Goal: Navigation & Orientation: Find specific page/section

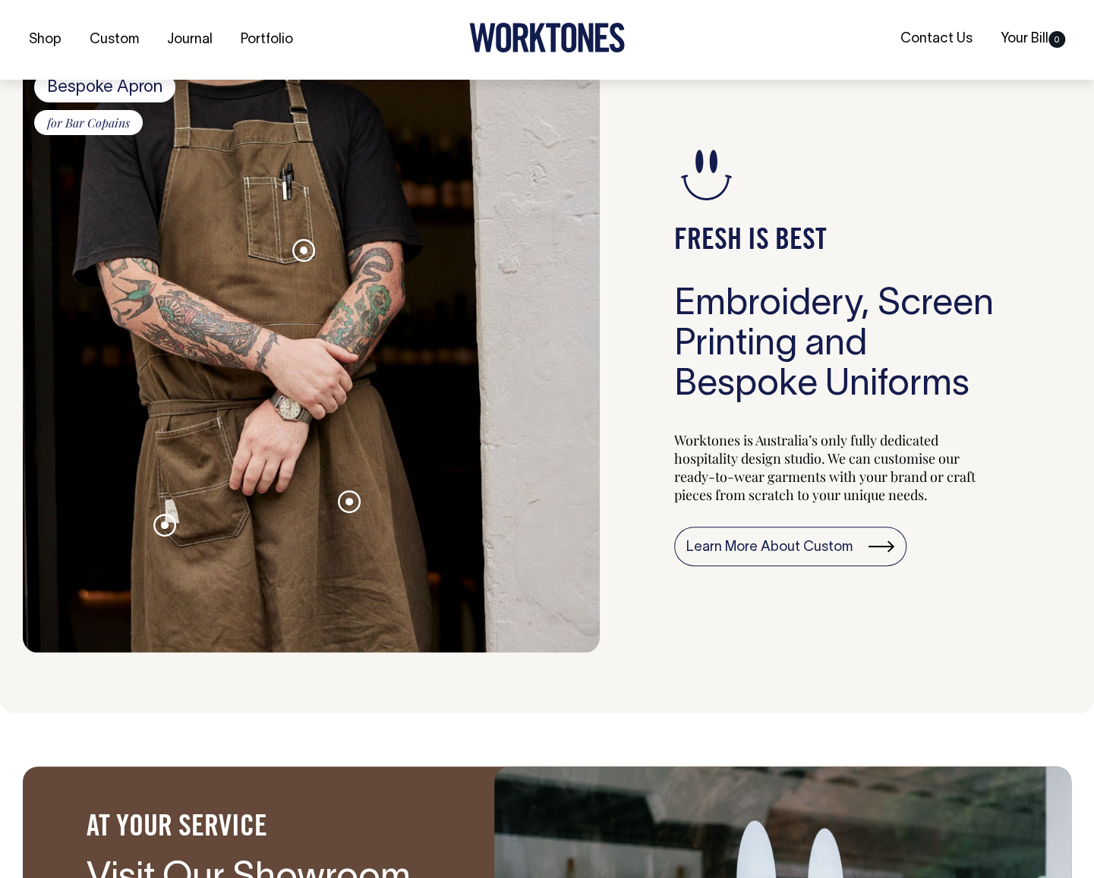
scroll to position [1314, 0]
click at [349, 503] on span at bounding box center [349, 501] width 8 height 8
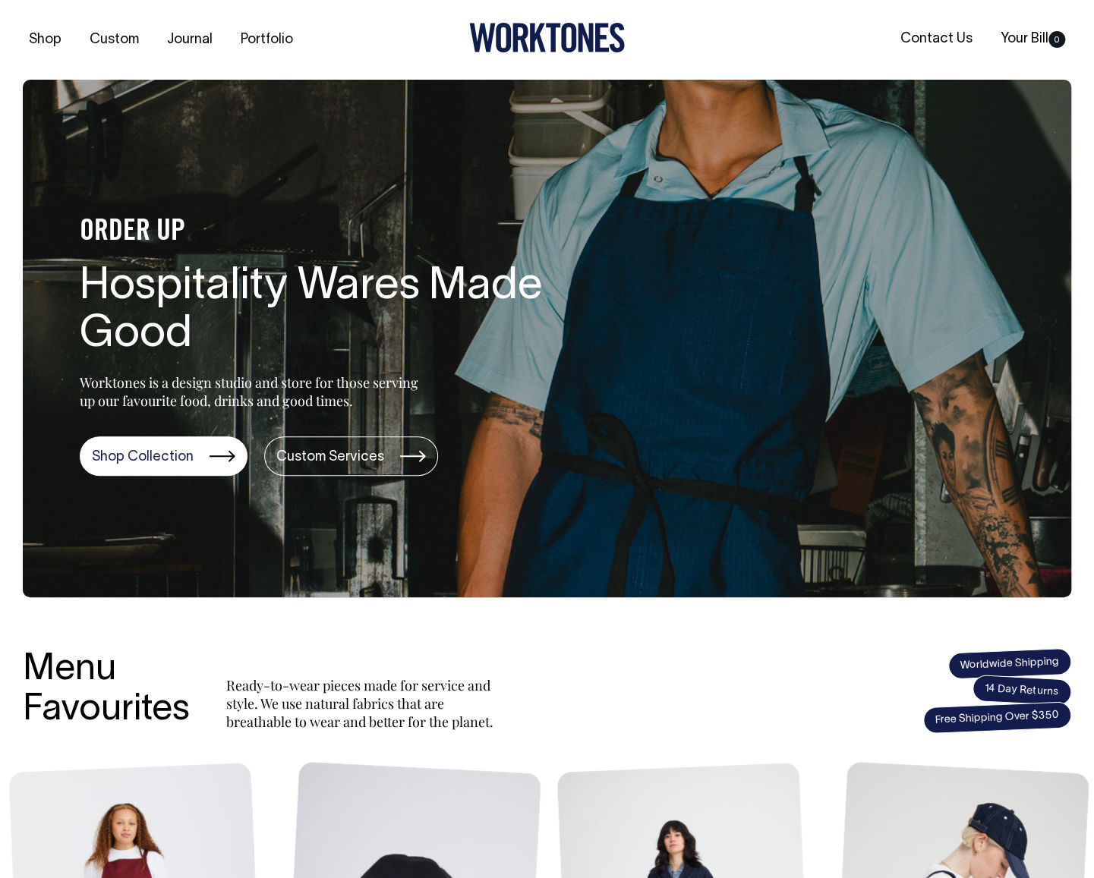
scroll to position [0, 0]
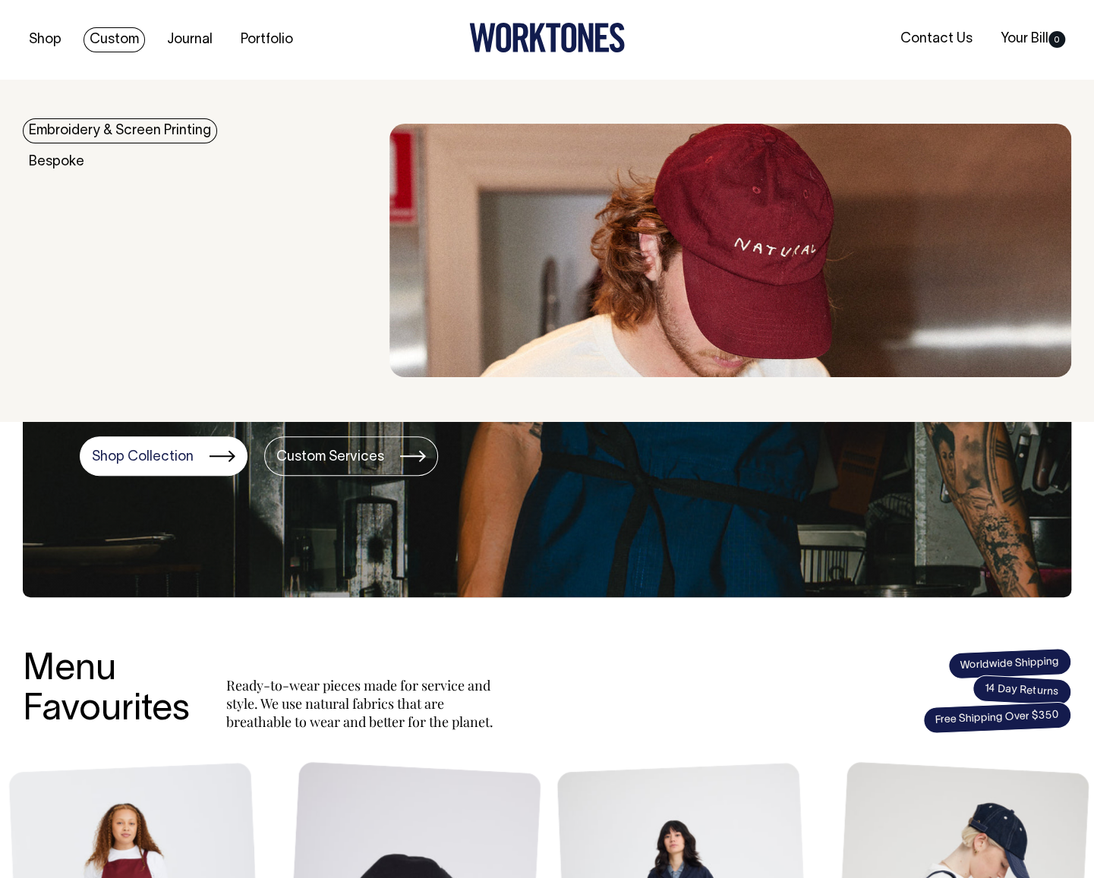
click at [123, 40] on link "Custom" at bounding box center [113, 39] width 61 height 25
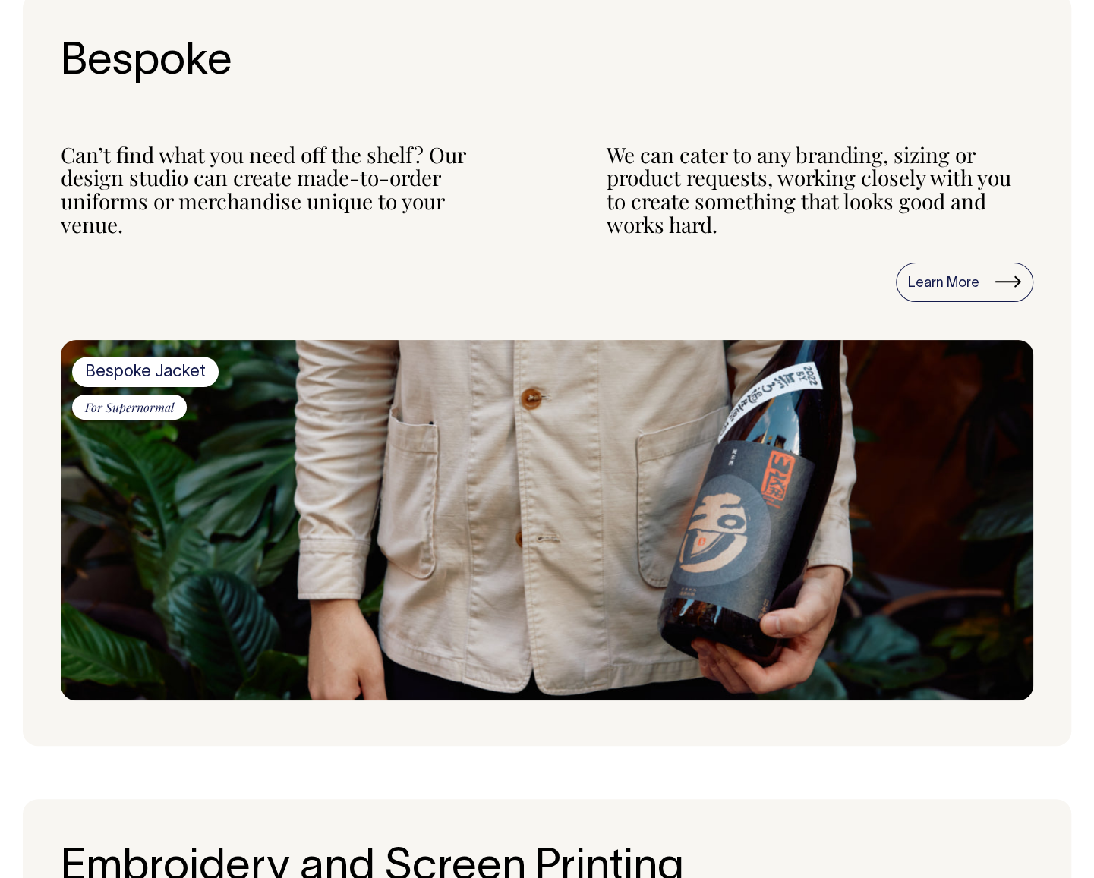
scroll to position [657, 0]
click at [469, 508] on img at bounding box center [547, 520] width 972 height 361
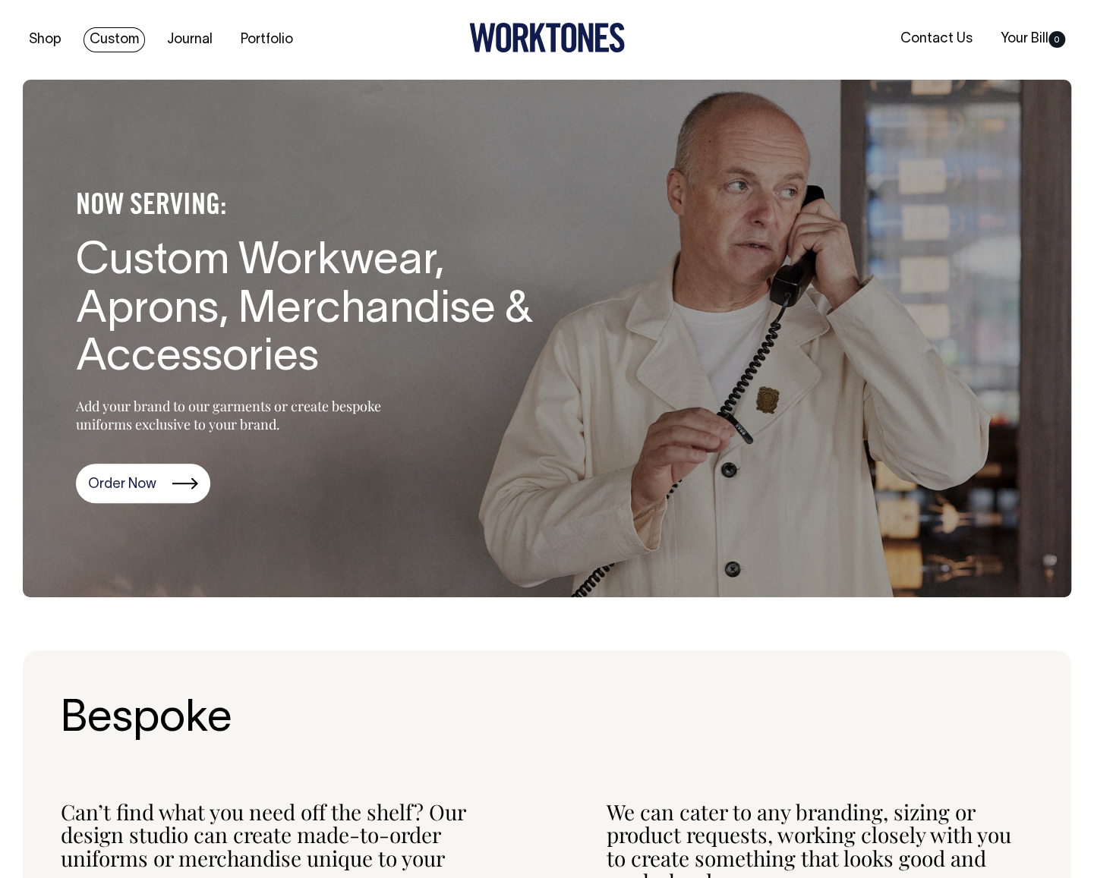
scroll to position [0, 0]
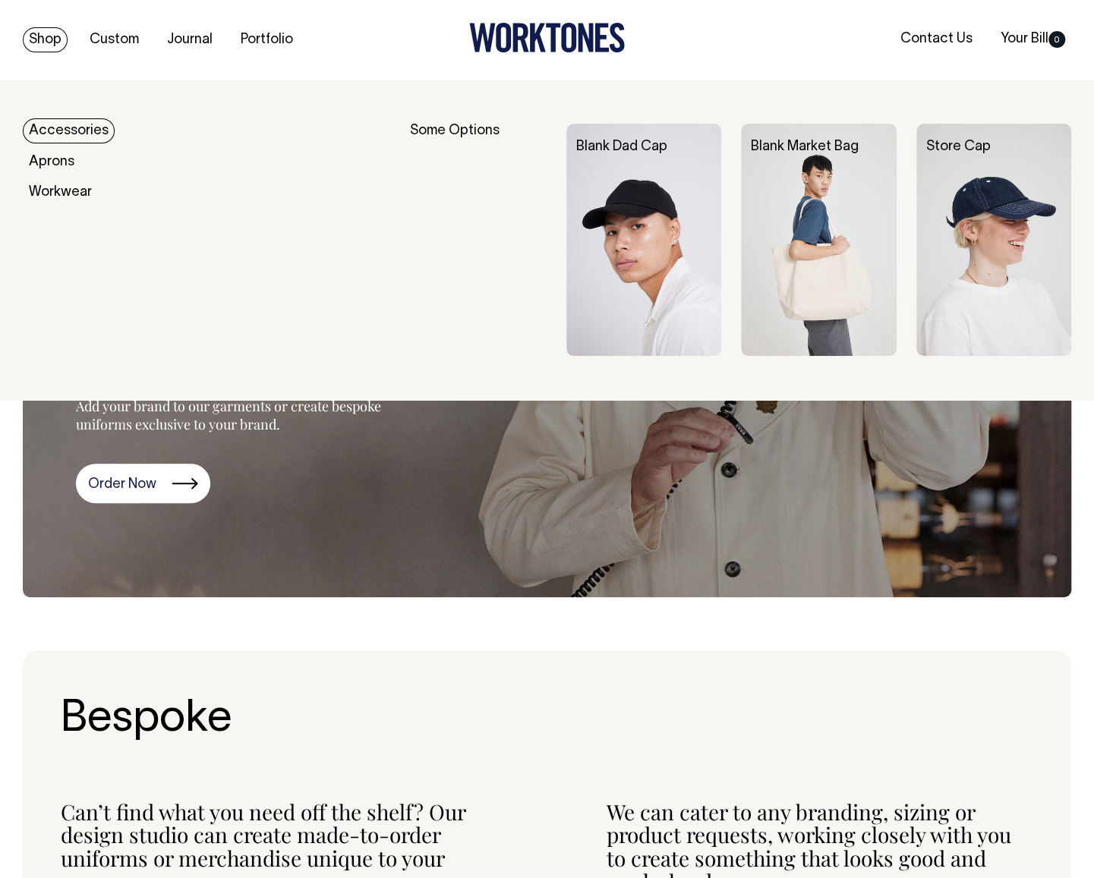
click at [39, 40] on link "Shop" at bounding box center [45, 39] width 45 height 25
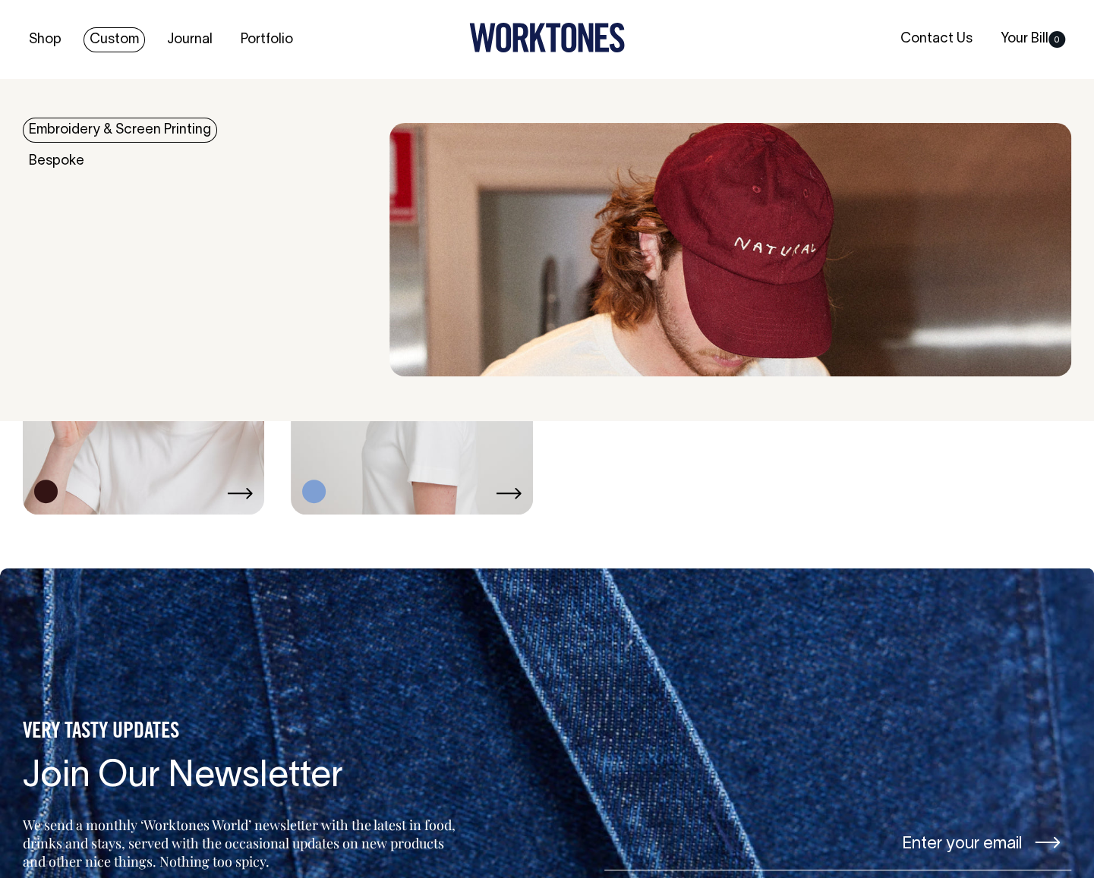
scroll to position [2629, 0]
